Goal: Task Accomplishment & Management: Manage account settings

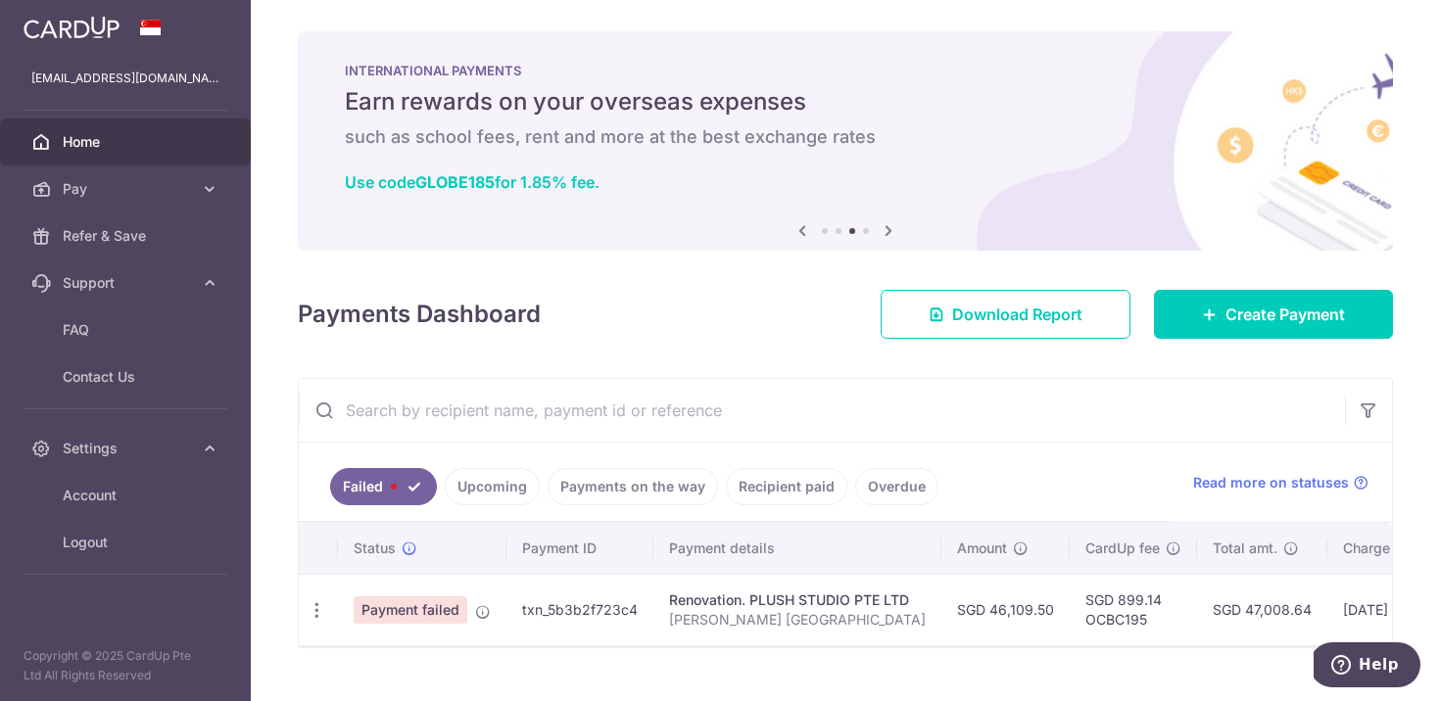
scroll to position [0, 302]
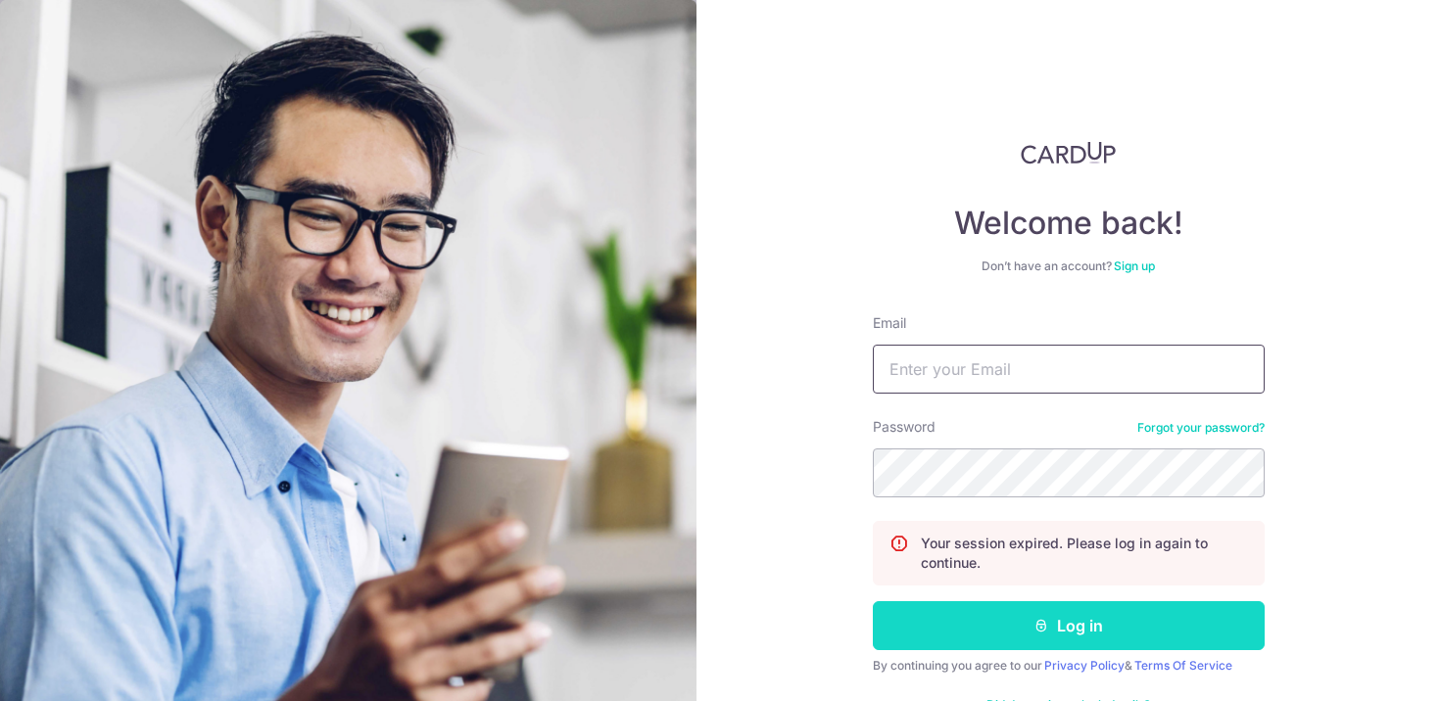
type input "[EMAIL_ADDRESS][DOMAIN_NAME]"
click at [1017, 618] on button "Log in" at bounding box center [1069, 625] width 392 height 49
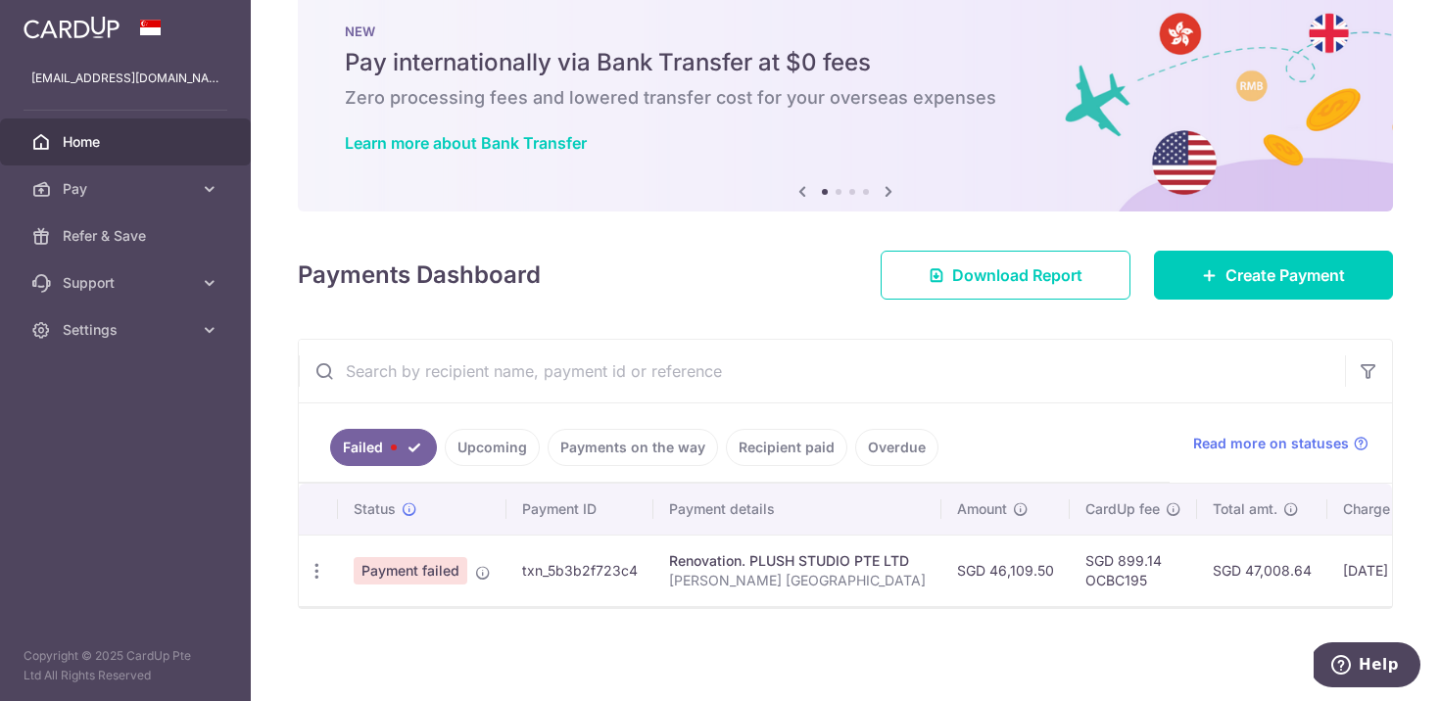
click at [491, 578] on td "Payment failed" at bounding box center [422, 571] width 168 height 72
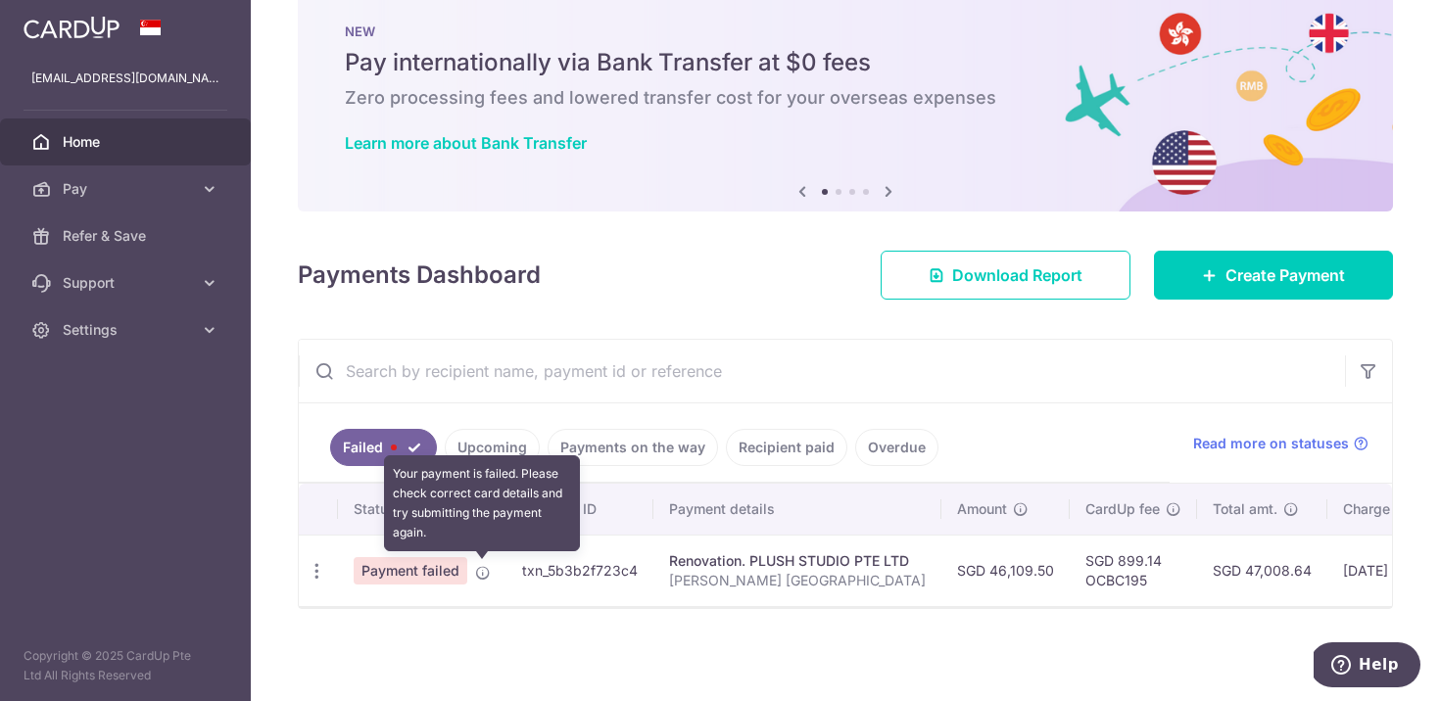
click at [482, 577] on icon at bounding box center [483, 573] width 16 height 16
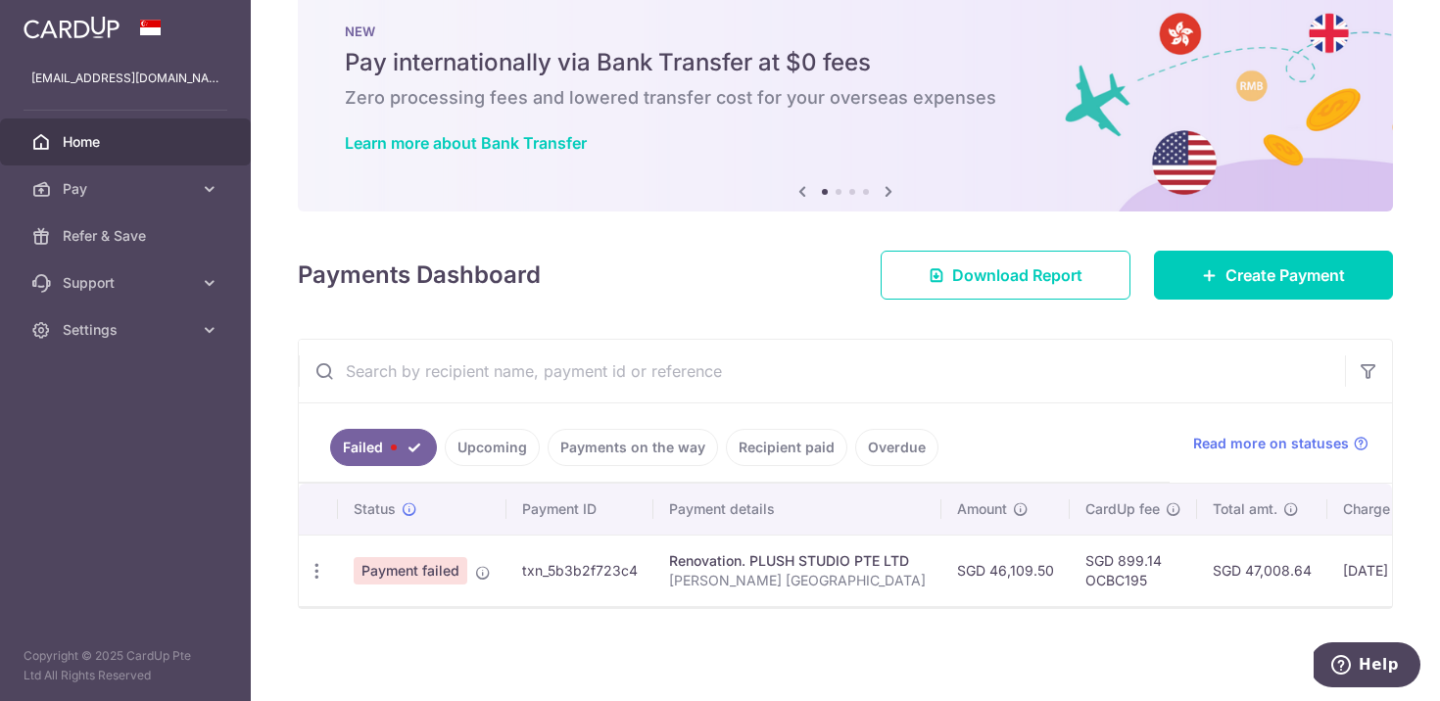
click at [425, 581] on span "Payment failed" at bounding box center [411, 570] width 114 height 27
click at [576, 587] on td "txn_5b3b2f723c4" at bounding box center [579, 571] width 147 height 72
click at [319, 568] on icon "button" at bounding box center [317, 571] width 21 height 21
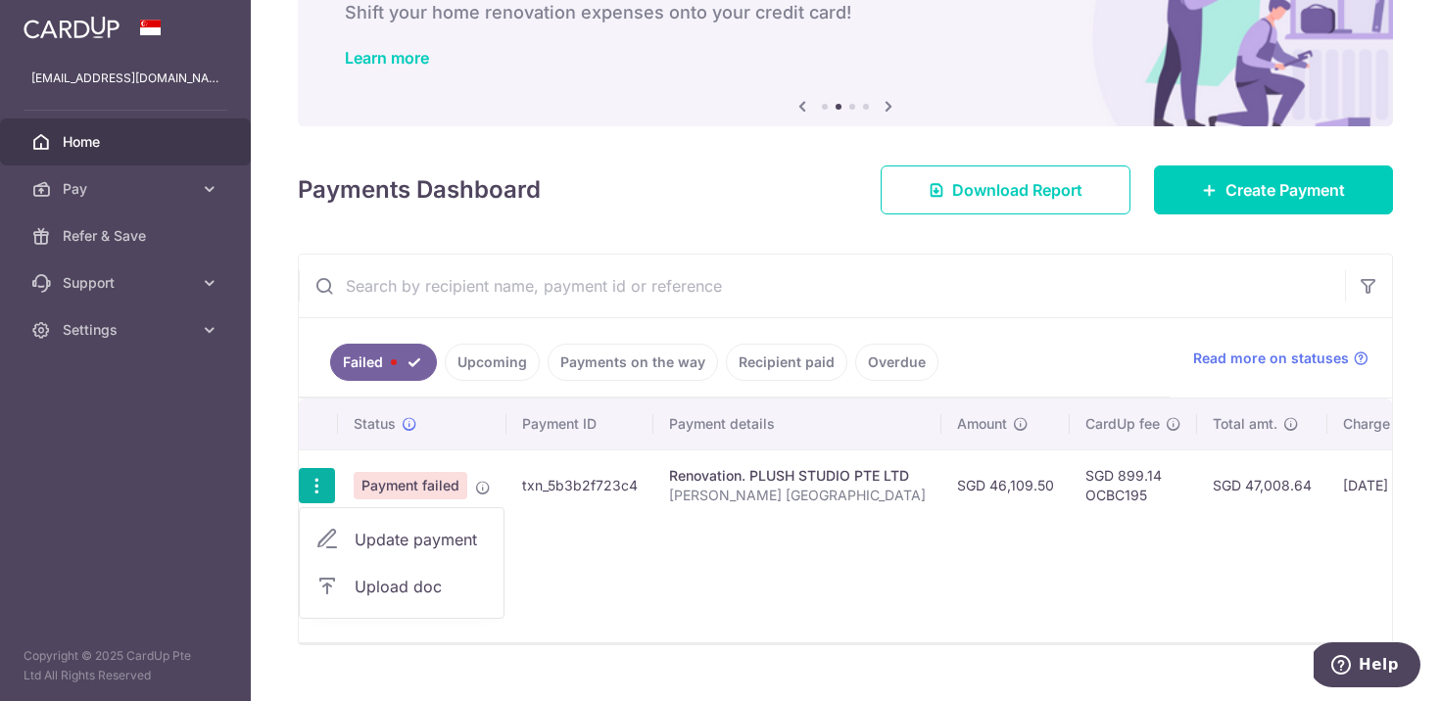
click at [376, 534] on span "Update payment" at bounding box center [421, 540] width 133 height 24
radio input "true"
type input "46,109.50"
type input "[PERSON_NAME] [GEOGRAPHIC_DATA]"
type input "45% of project amount"
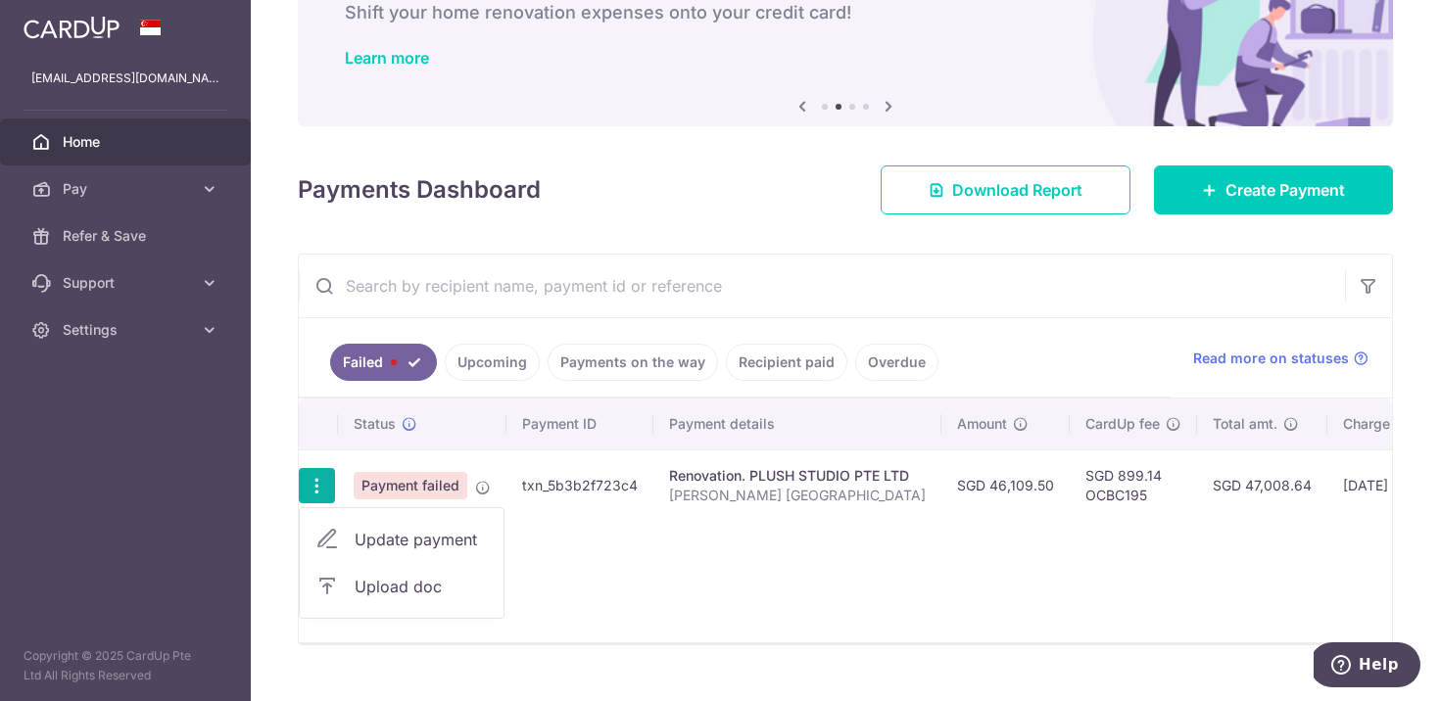
type input "OCBC195"
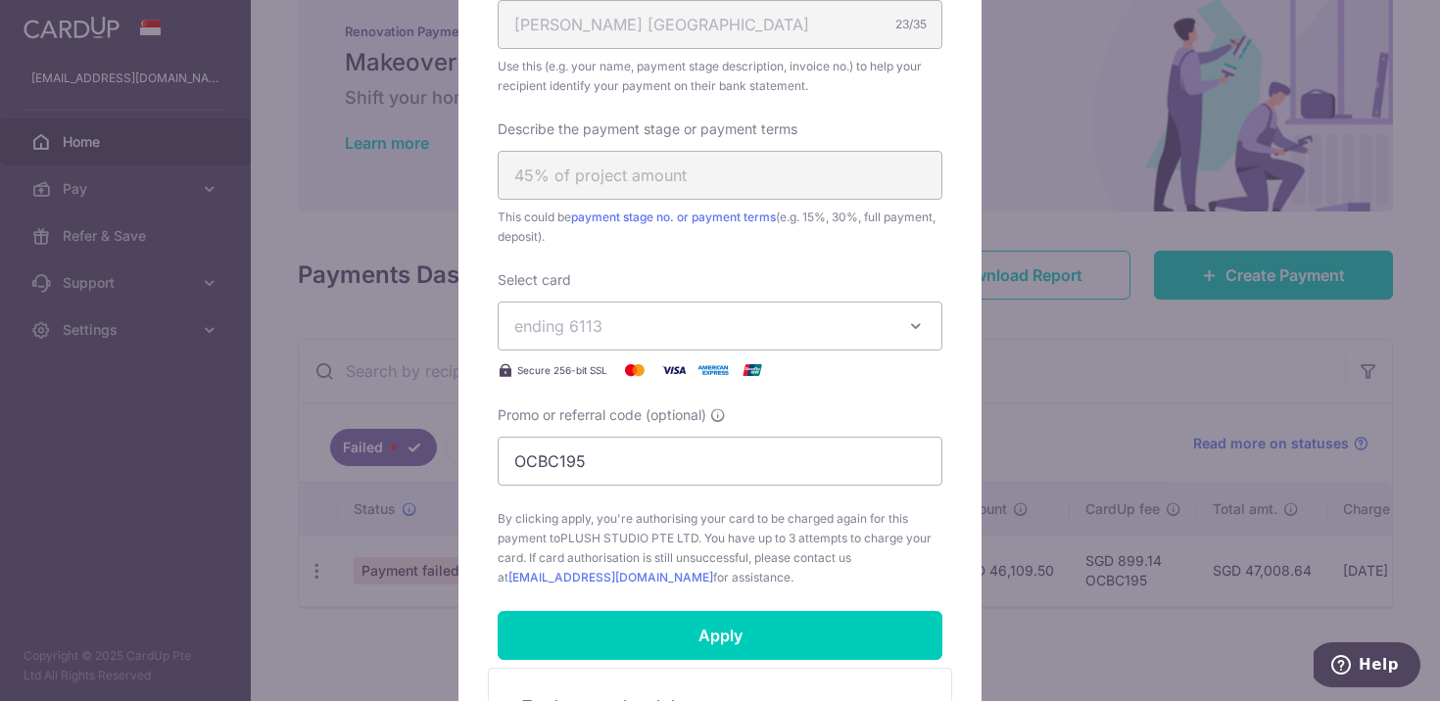
scroll to position [671, 0]
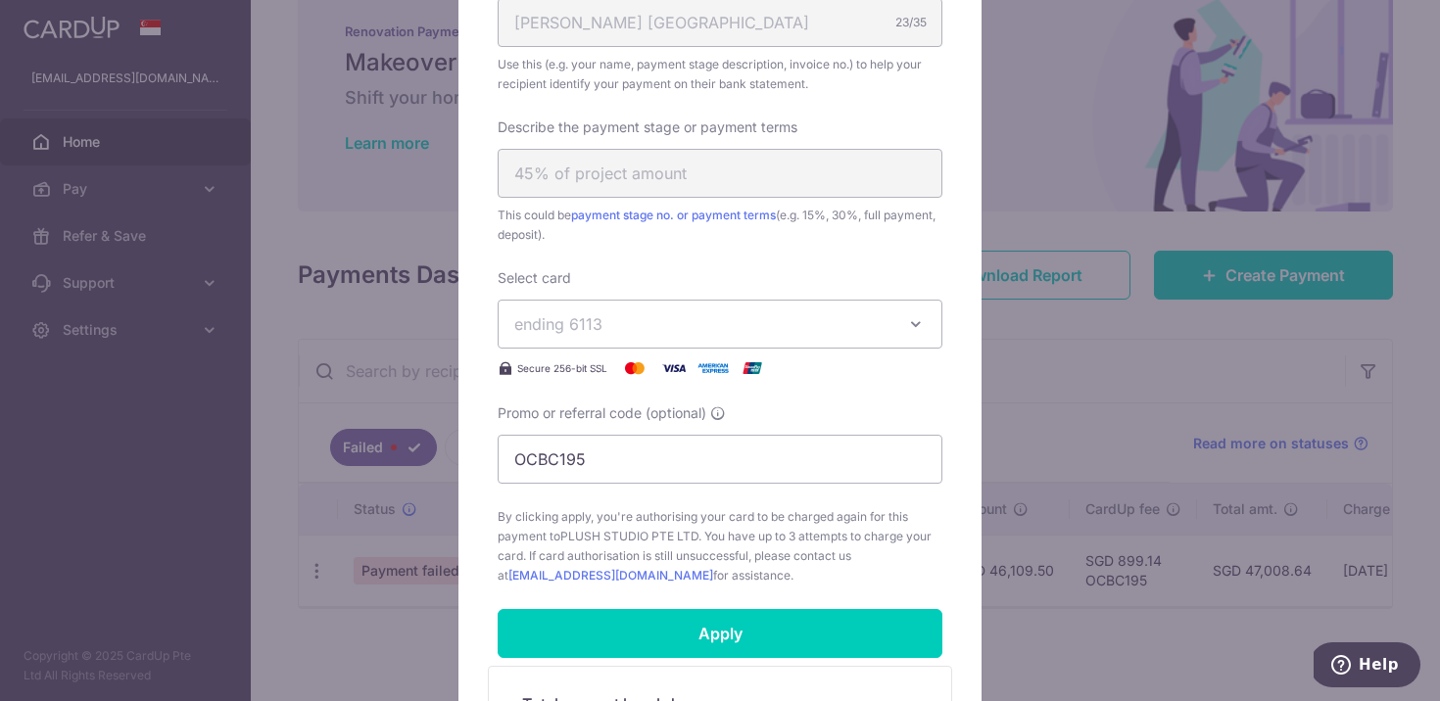
click at [573, 312] on span "ending 6113" at bounding box center [702, 324] width 376 height 24
click at [572, 312] on span "ending 6113" at bounding box center [702, 324] width 376 height 24
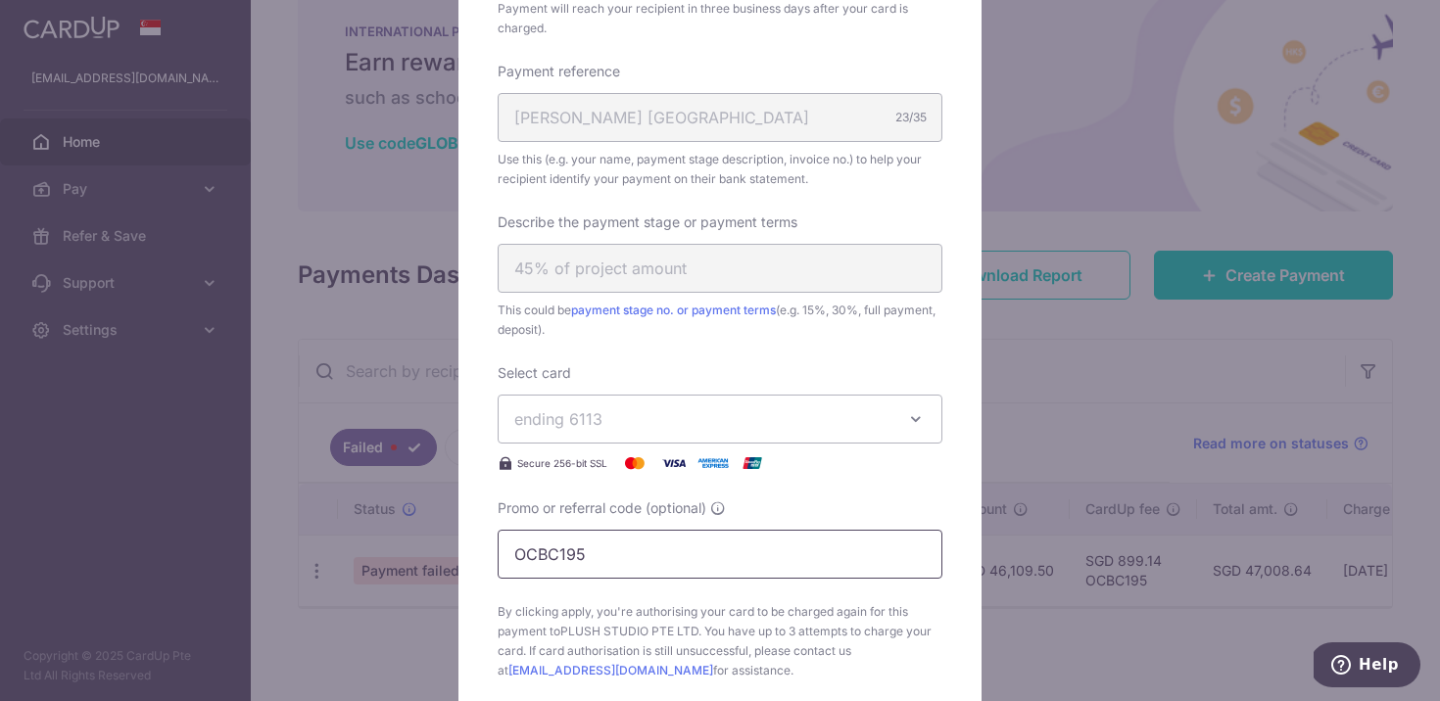
scroll to position [563, 0]
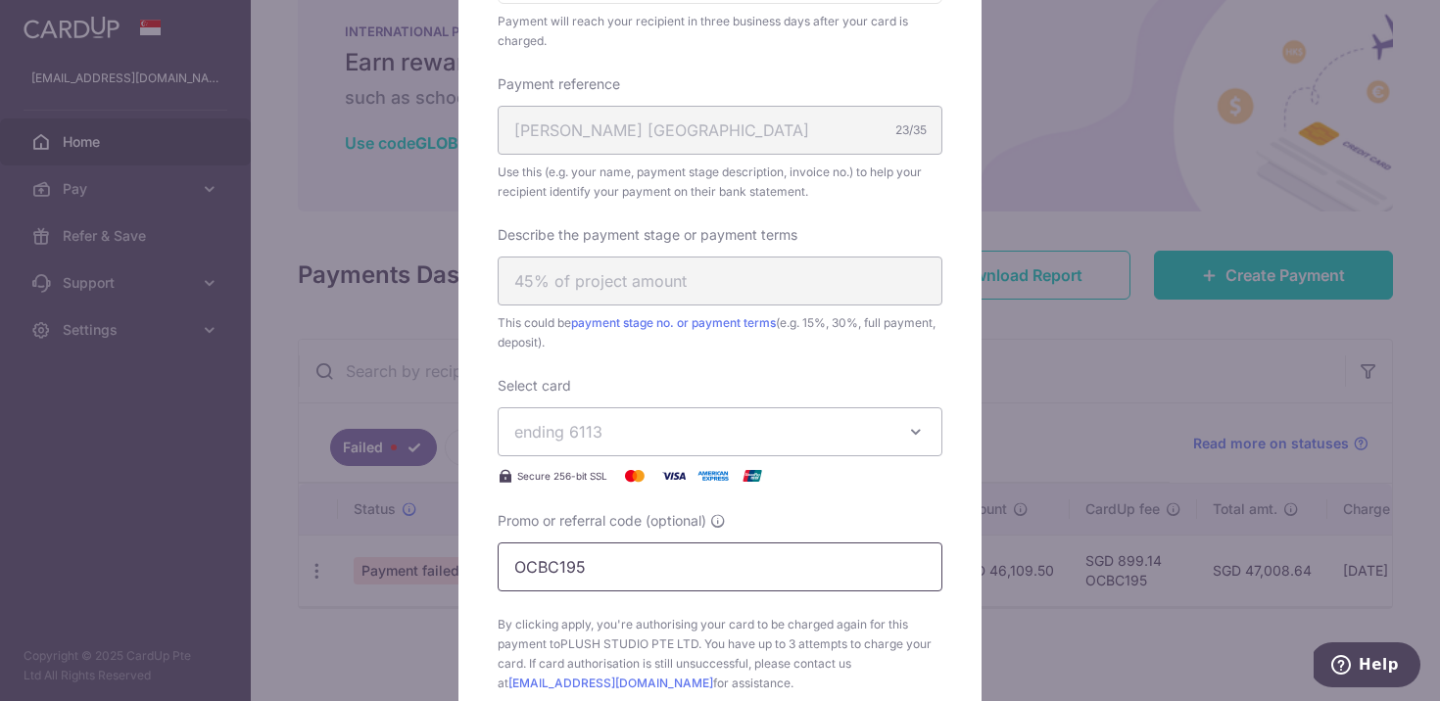
click at [614, 559] on input "OCBC195" at bounding box center [720, 567] width 445 height 49
click at [638, 516] on span "Promo or referral code (optional)" at bounding box center [602, 521] width 209 height 20
click at [638, 543] on input "OCBC195" at bounding box center [720, 567] width 445 height 49
click at [648, 445] on button "ending 6113" at bounding box center [720, 431] width 445 height 49
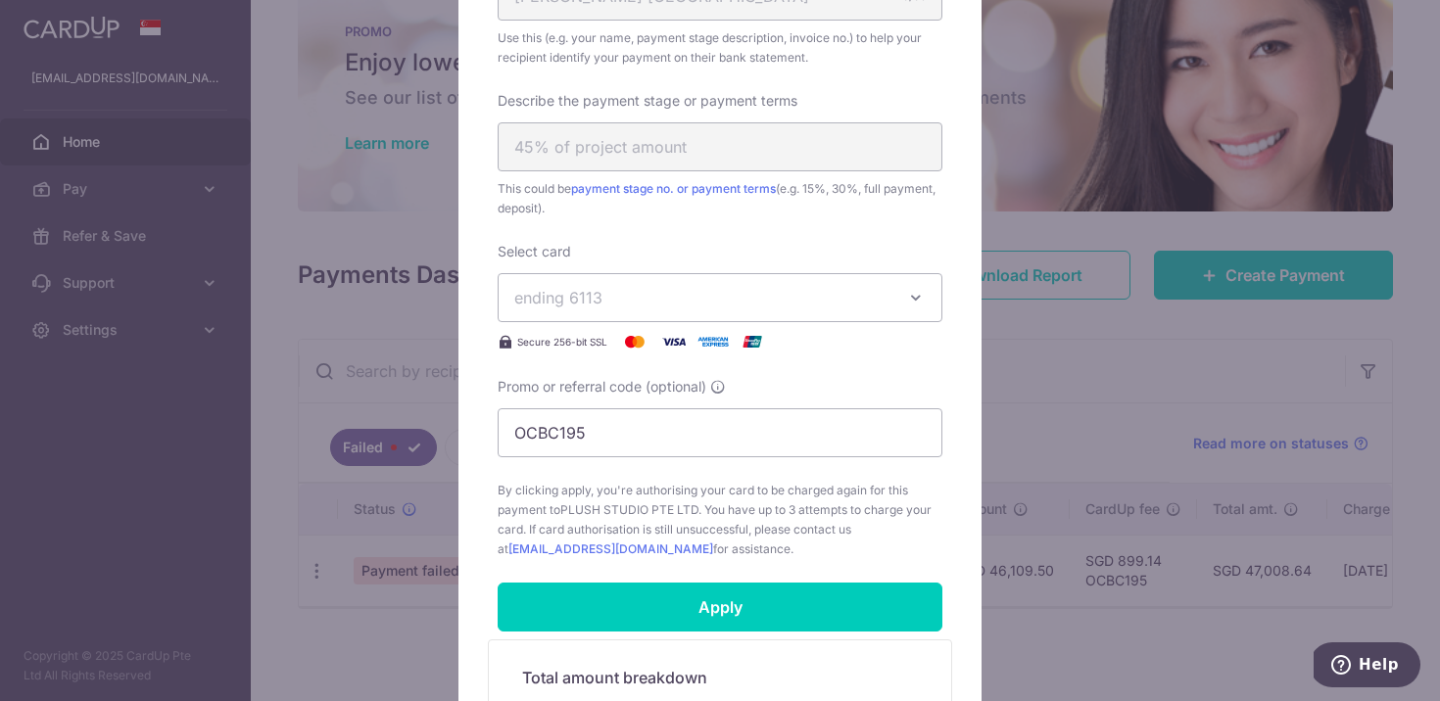
scroll to position [768, 0]
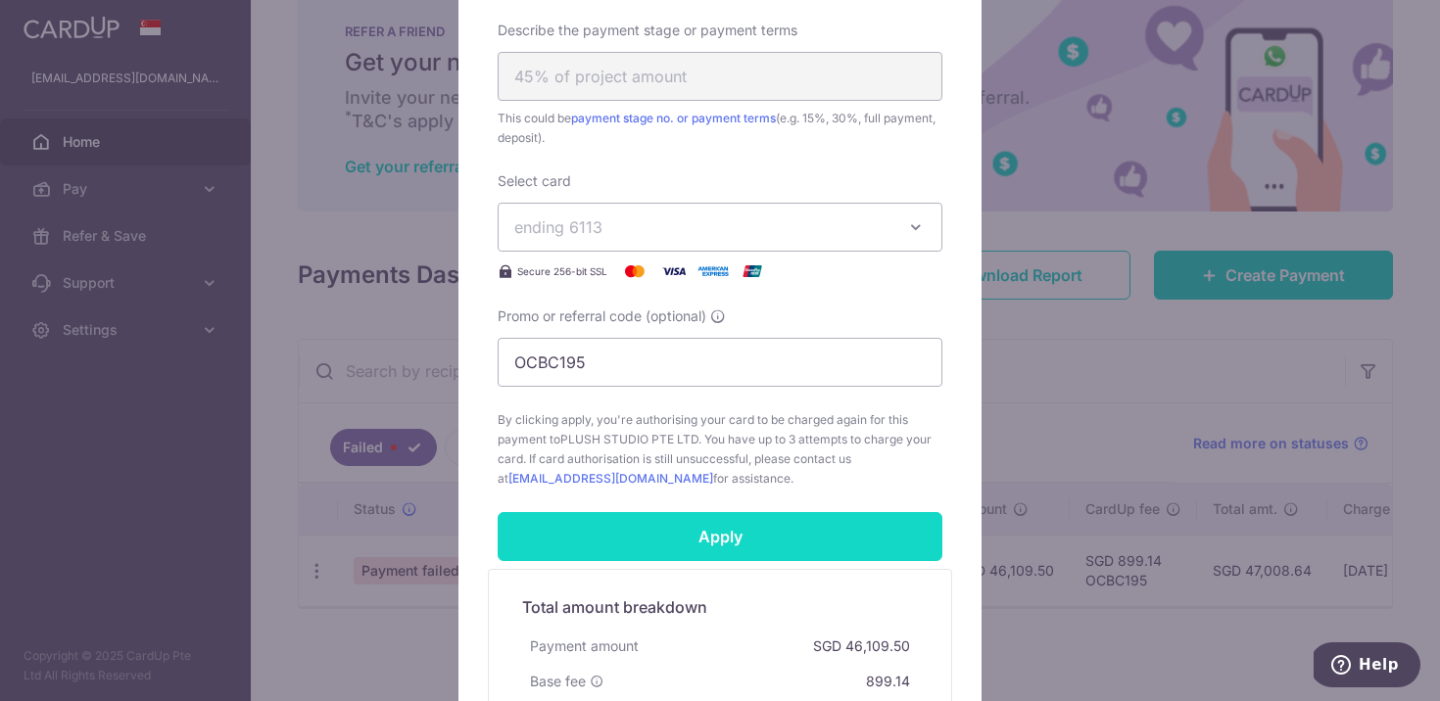
click at [659, 542] on input "Apply" at bounding box center [720, 536] width 445 height 49
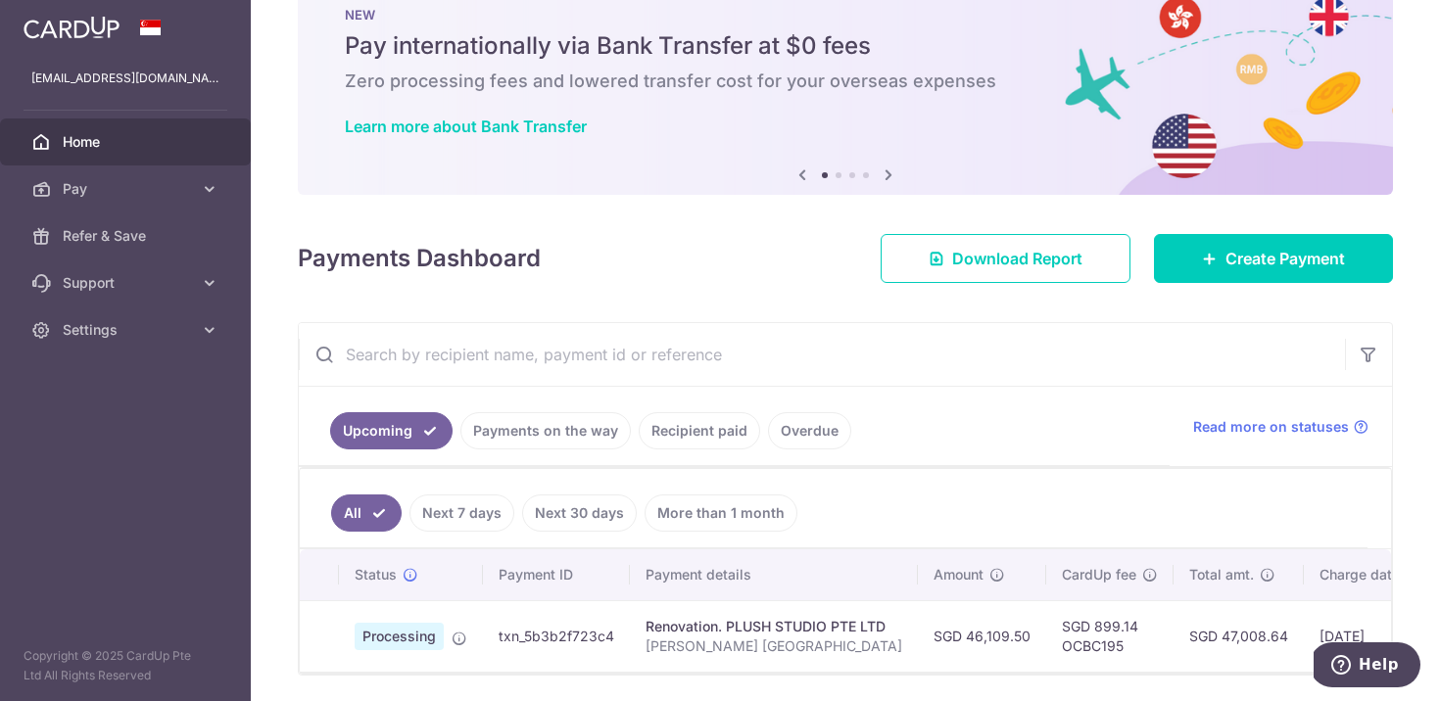
scroll to position [122, 0]
